Goal: Transaction & Acquisition: Purchase product/service

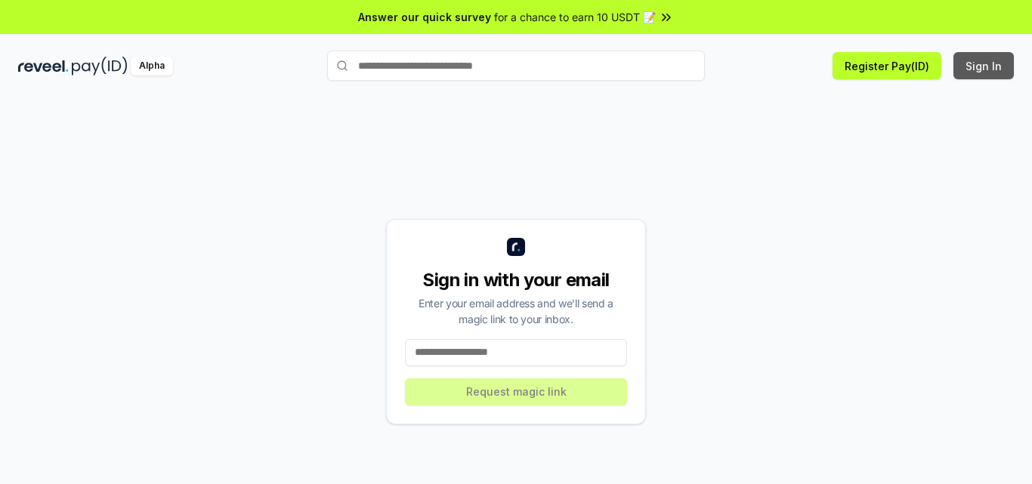
click at [984, 69] on button "Sign In" at bounding box center [983, 65] width 60 height 27
click at [530, 351] on input at bounding box center [516, 352] width 222 height 27
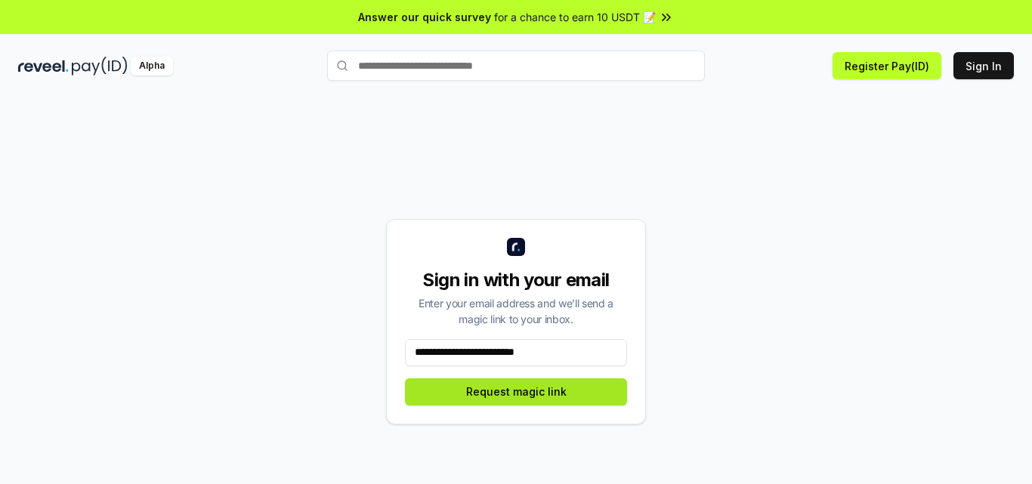
type input "**********"
click at [510, 380] on button "Request magic link" at bounding box center [516, 391] width 222 height 27
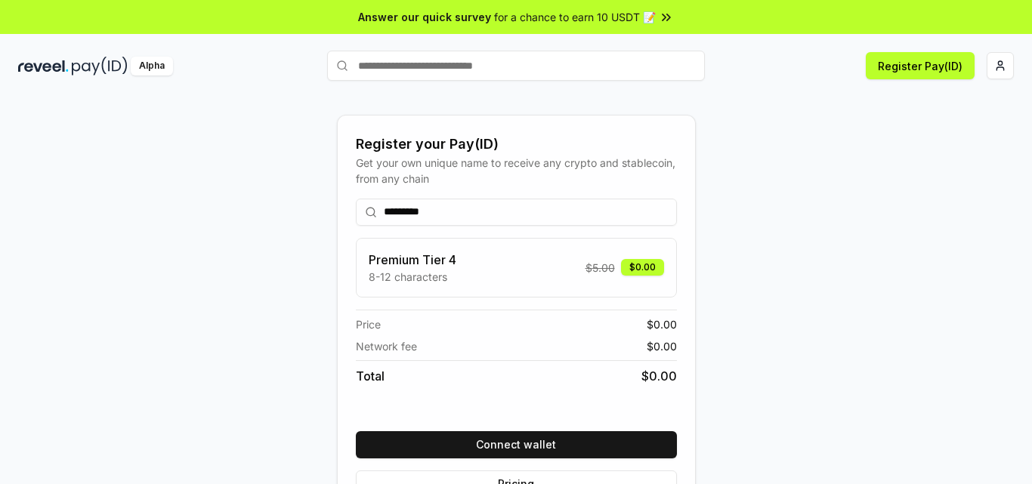
type input "*********"
click at [535, 274] on div "Premium Tier 4 8-12 characters $ 5.00 $0.00" at bounding box center [516, 268] width 295 height 34
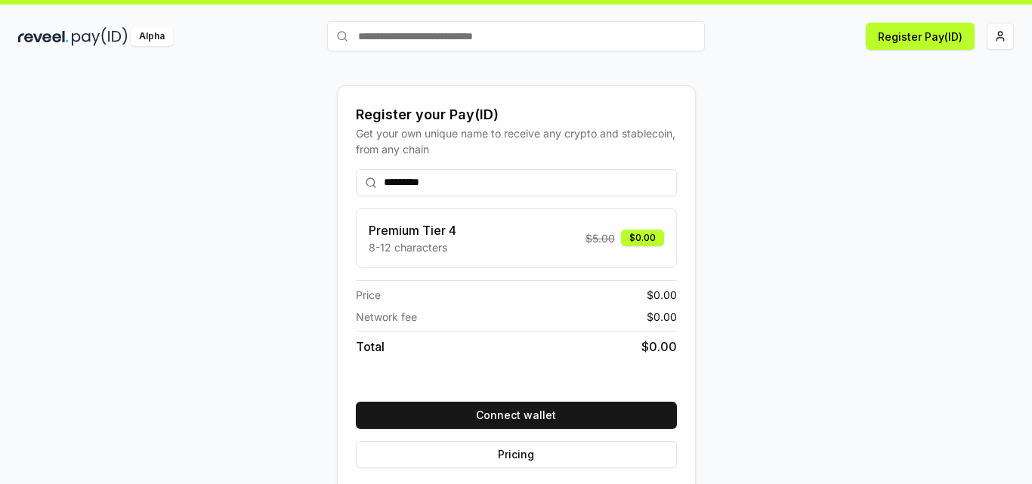
scroll to position [45, 0]
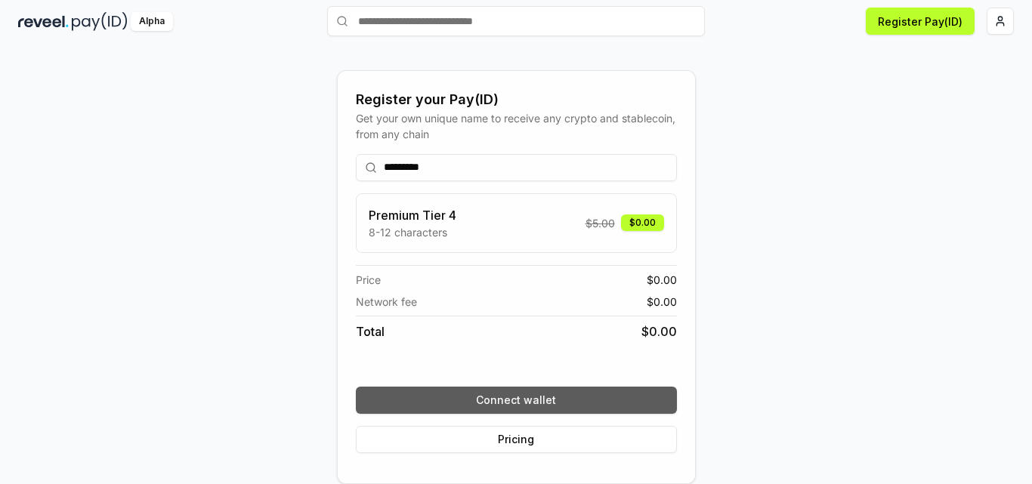
click at [517, 397] on button "Connect wallet" at bounding box center [516, 400] width 321 height 27
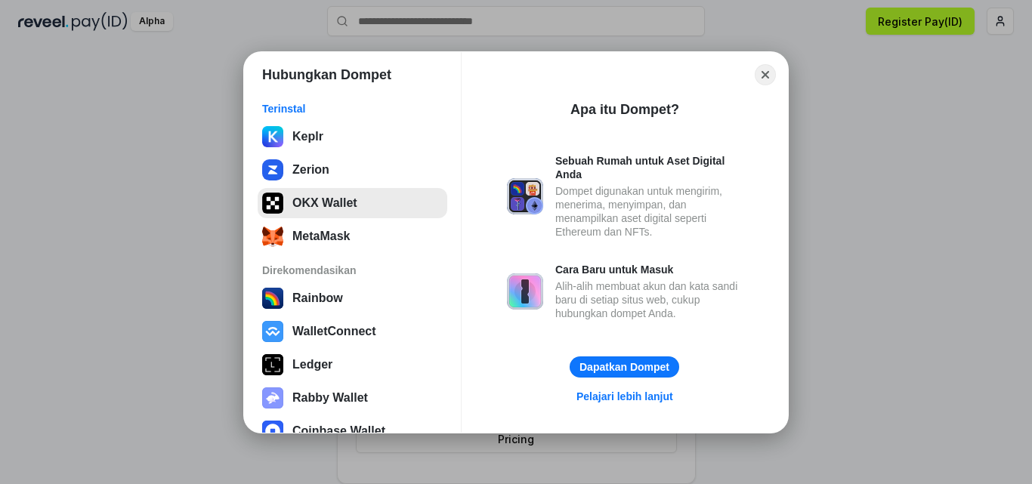
click at [366, 209] on button "OKX Wallet" at bounding box center [353, 203] width 190 height 30
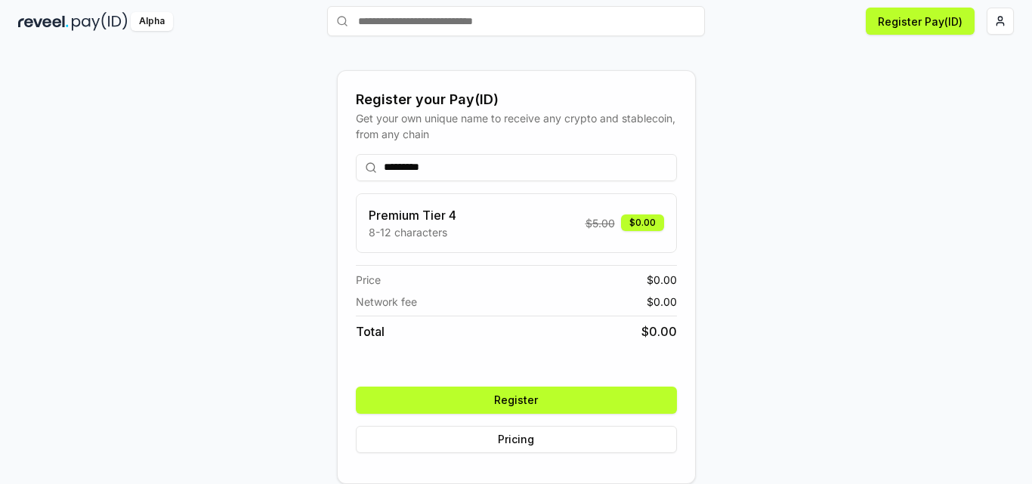
click at [575, 394] on button "Register" at bounding box center [516, 400] width 321 height 27
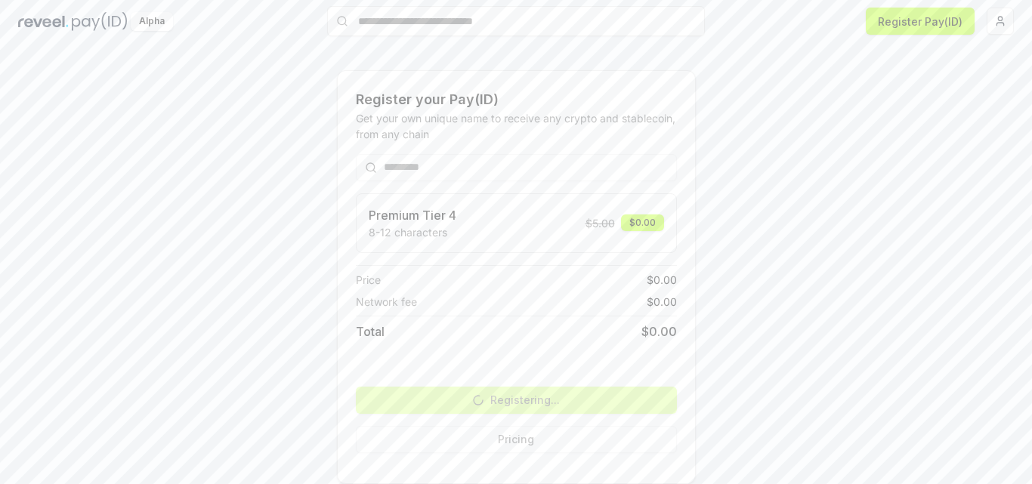
scroll to position [43, 0]
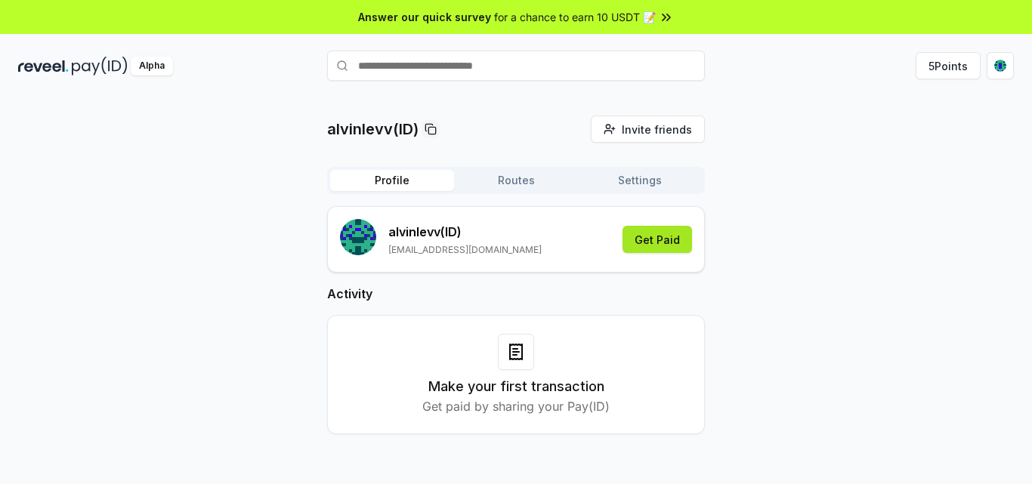
click at [653, 243] on button "Get Paid" at bounding box center [656, 239] width 69 height 27
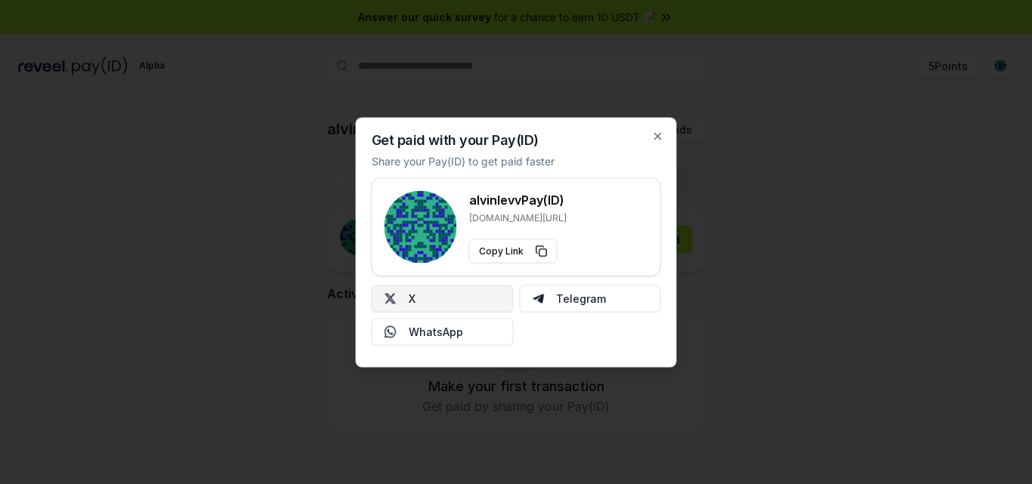
click at [447, 310] on button "X" at bounding box center [443, 298] width 142 height 27
